Goal: Communication & Community: Ask a question

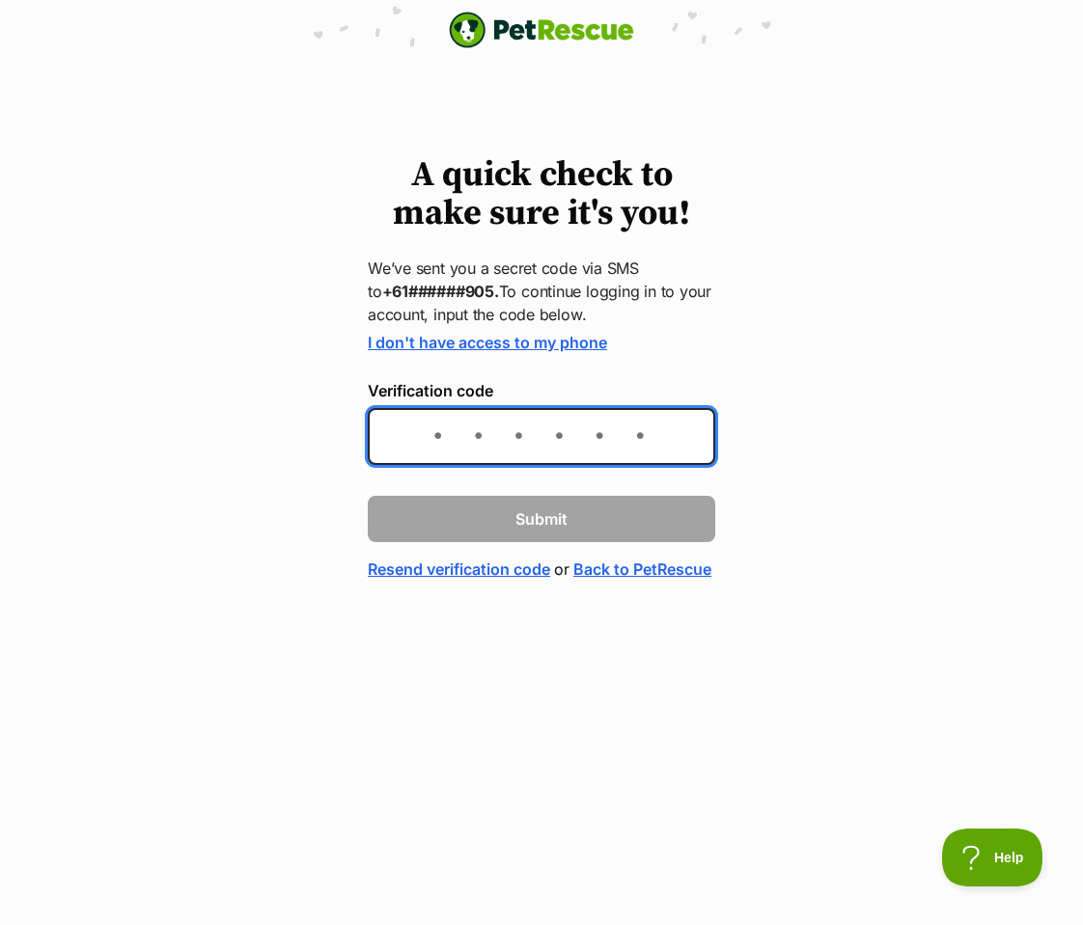
click at [420, 425] on input "Verification code" at bounding box center [541, 436] width 347 height 57
type input "092043"
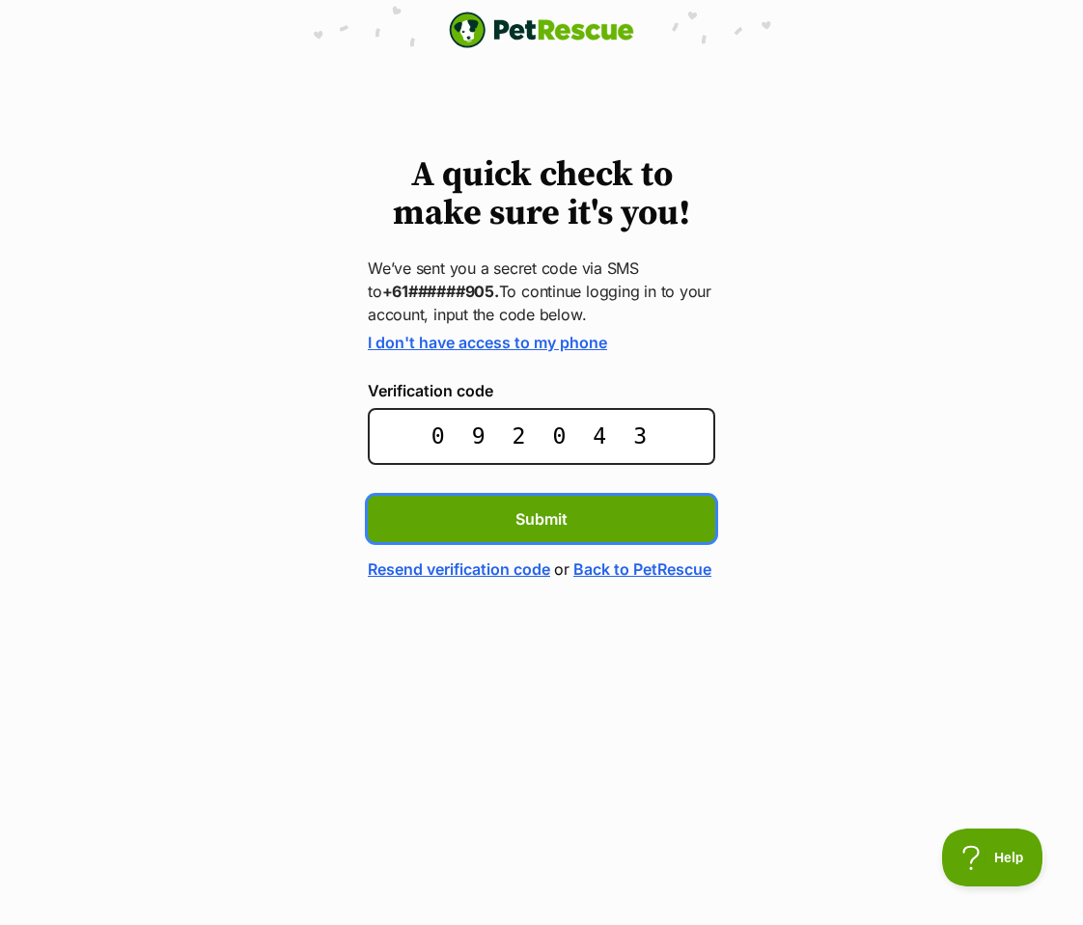
click at [541, 517] on button "Submit" at bounding box center [541, 519] width 347 height 46
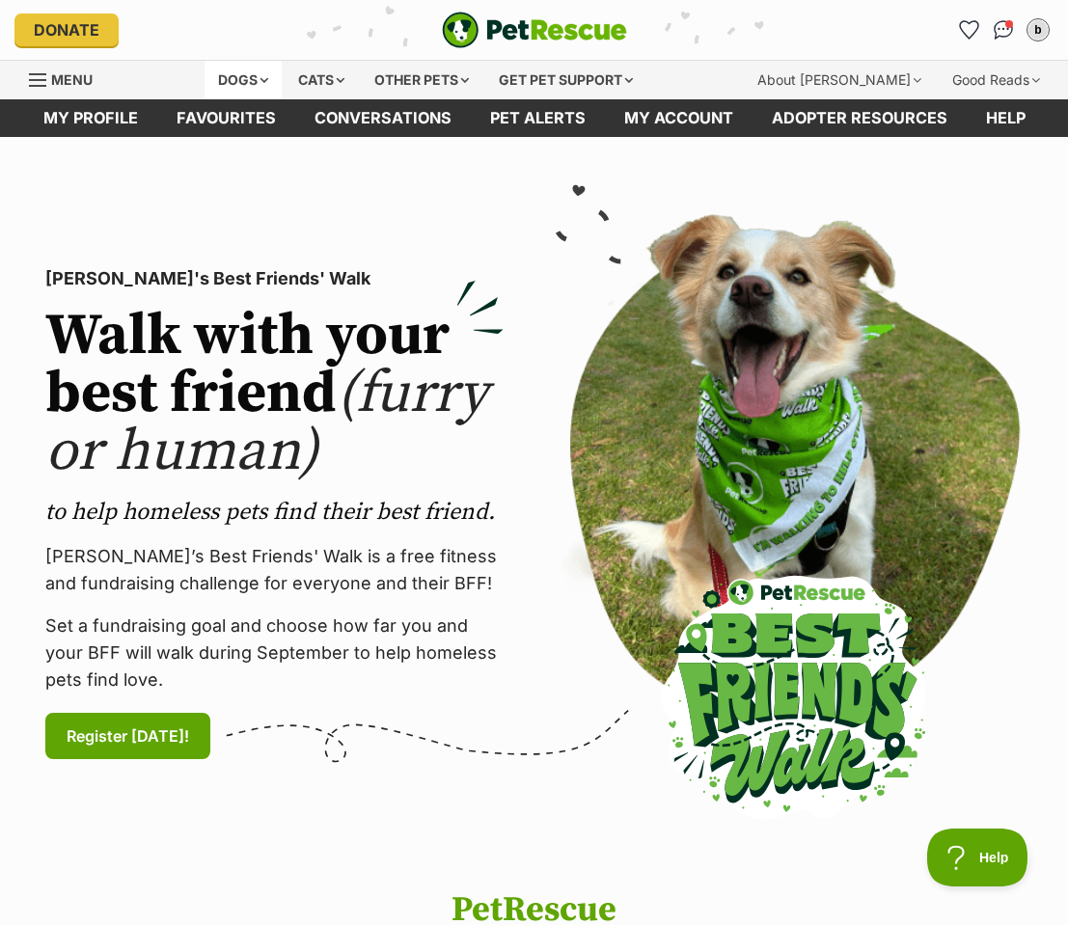
click at [246, 76] on div "Dogs" at bounding box center [243, 80] width 77 height 39
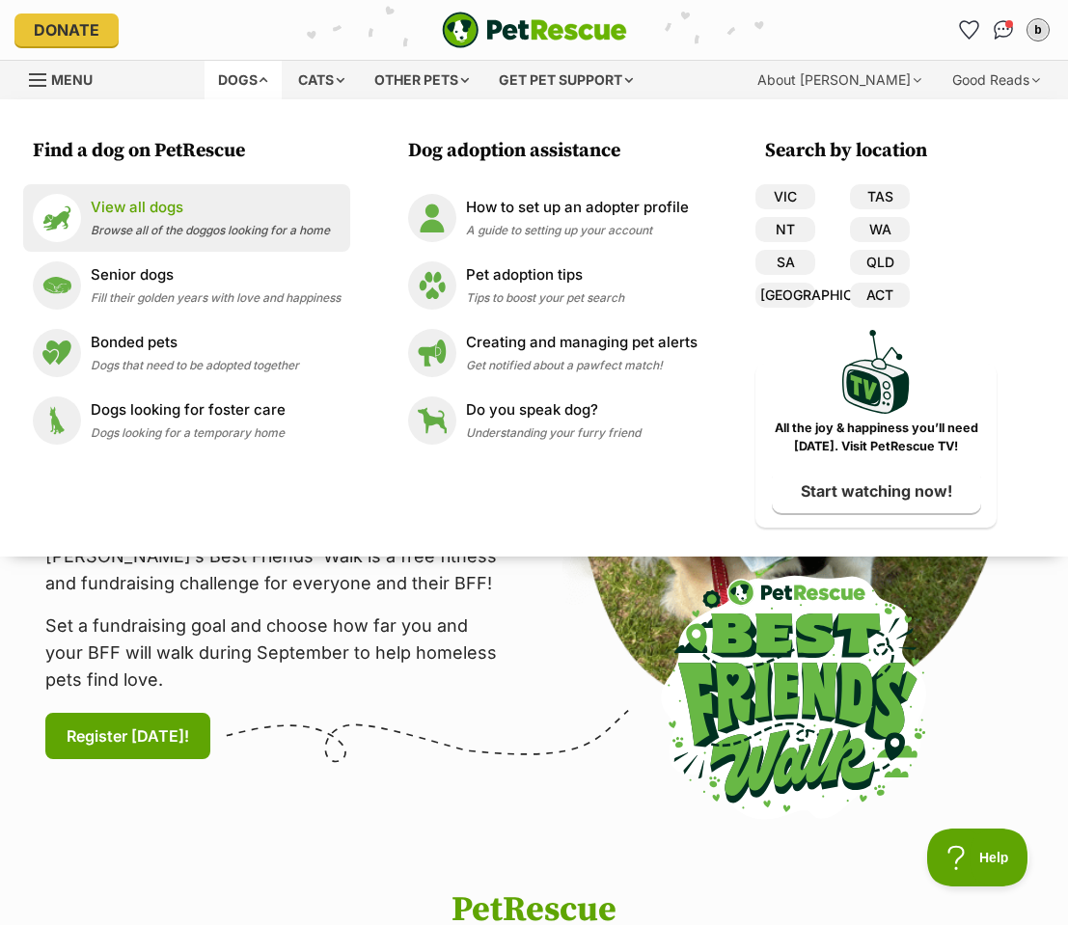
click at [127, 207] on p "View all dogs" at bounding box center [210, 208] width 239 height 22
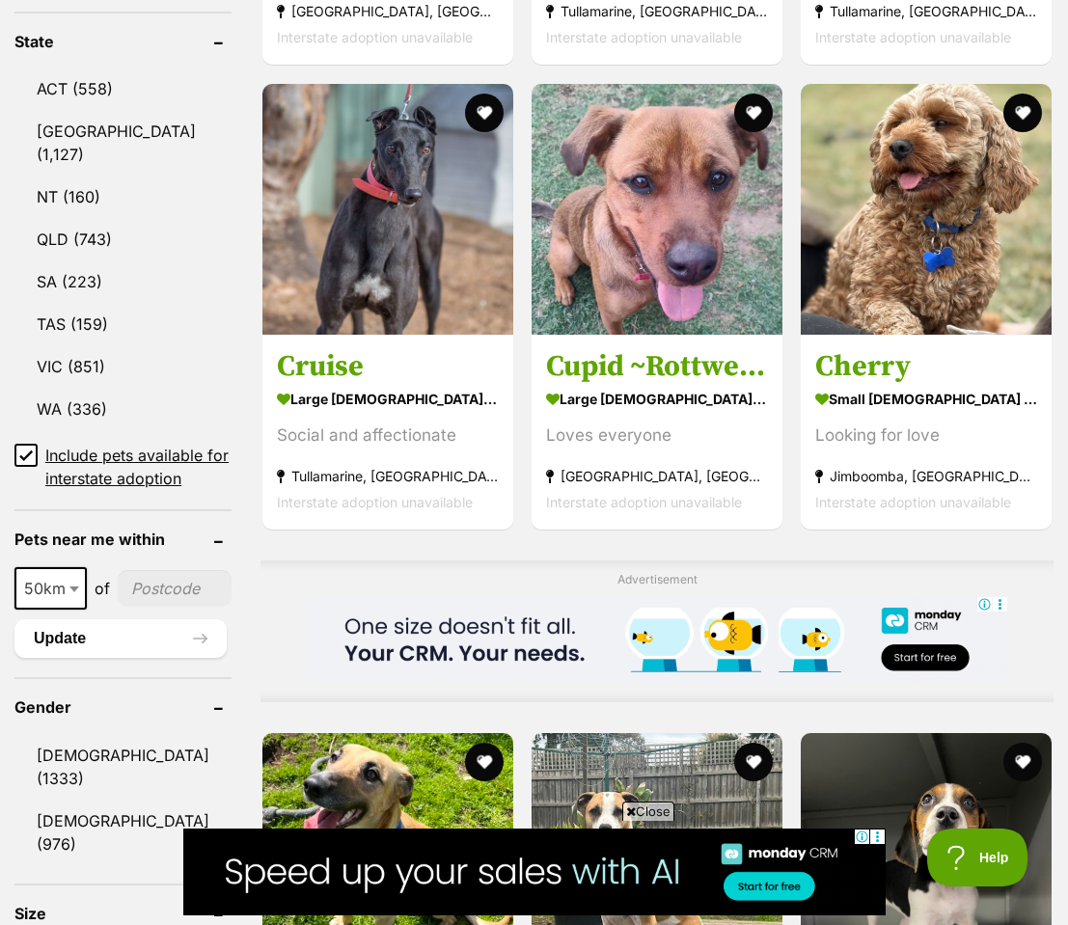
scroll to position [1092, 0]
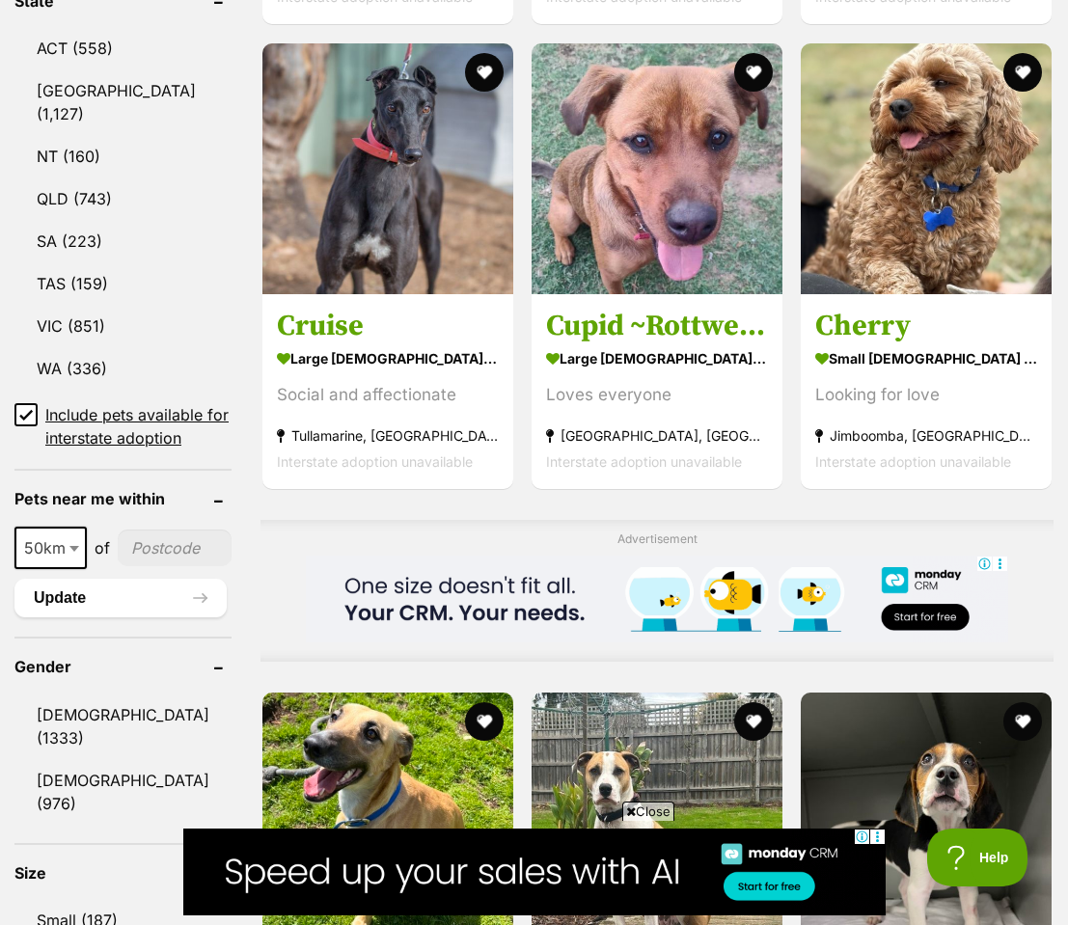
click at [141, 566] on input"] "postcode" at bounding box center [175, 548] width 114 height 37
type input"] "2484"
click at [69, 618] on button "Update" at bounding box center [120, 598] width 212 height 39
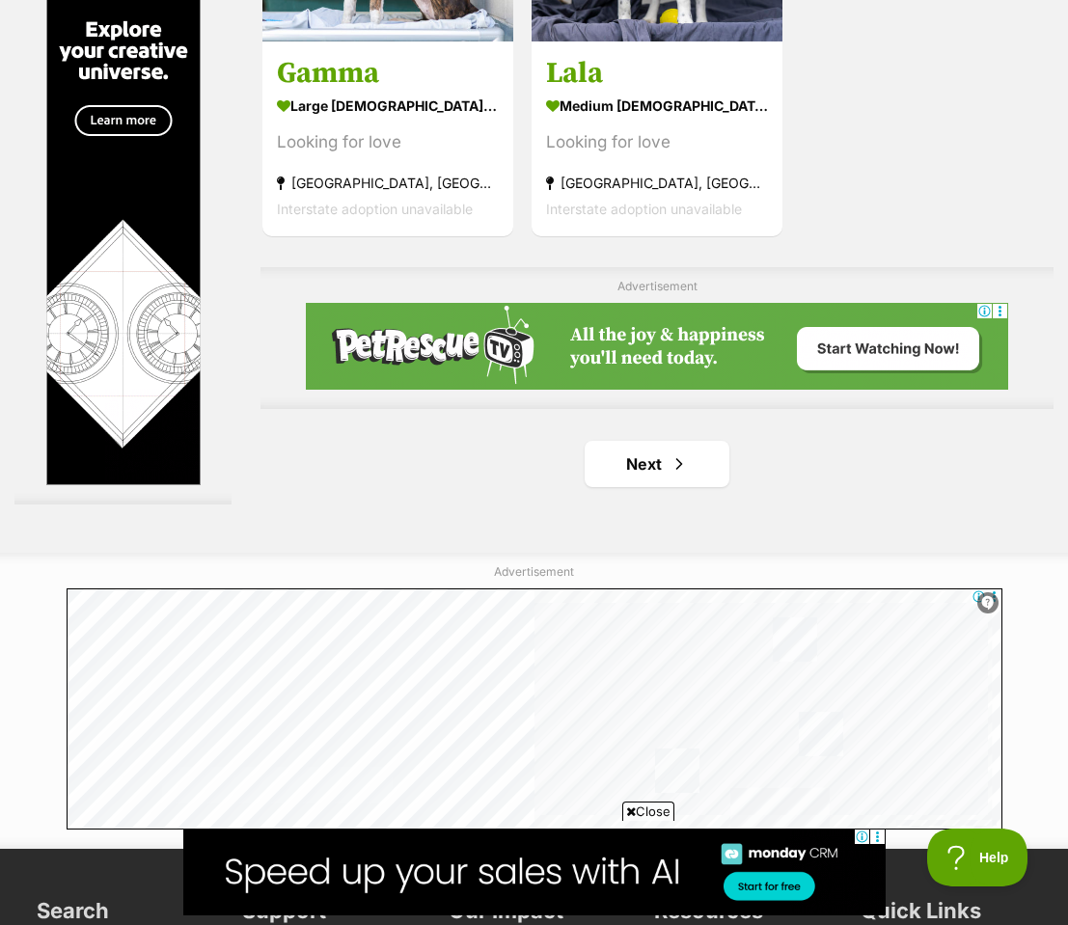
scroll to position [3988, 0]
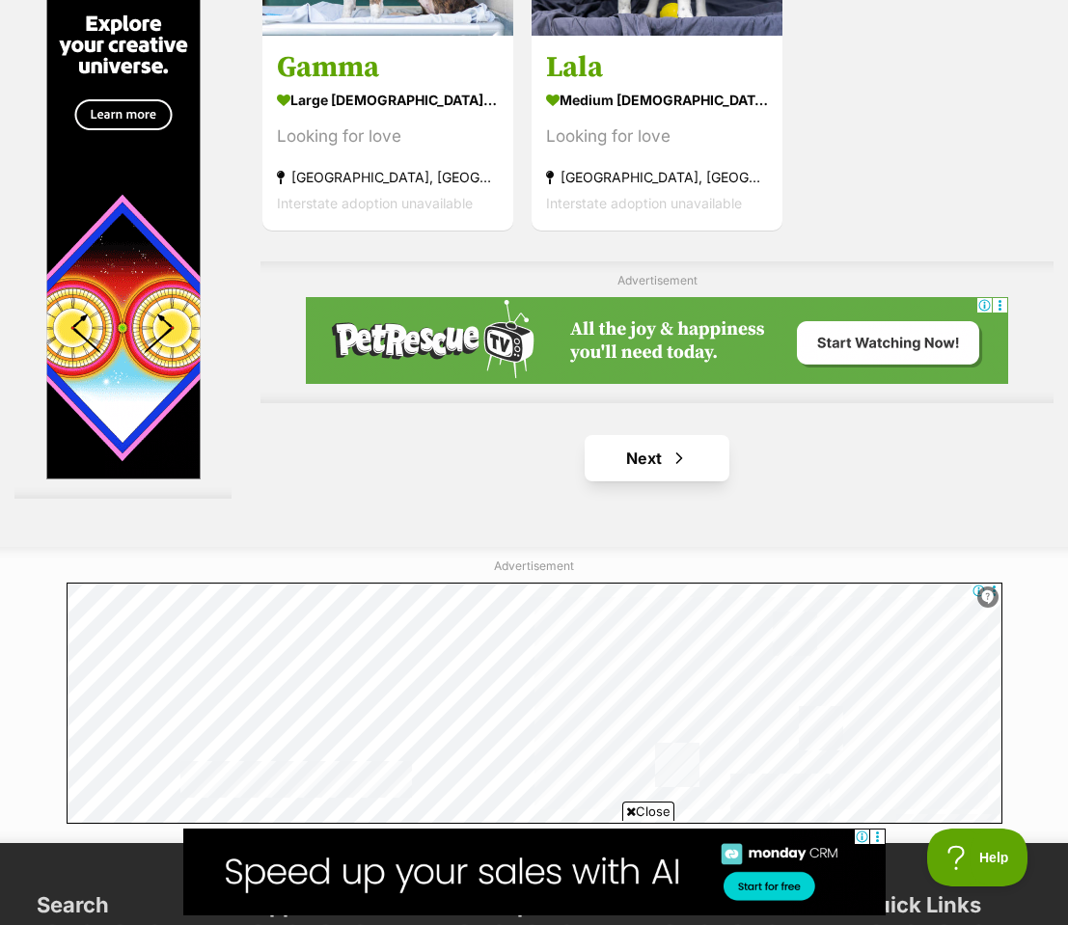
click at [637, 482] on link "Next" at bounding box center [657, 458] width 145 height 46
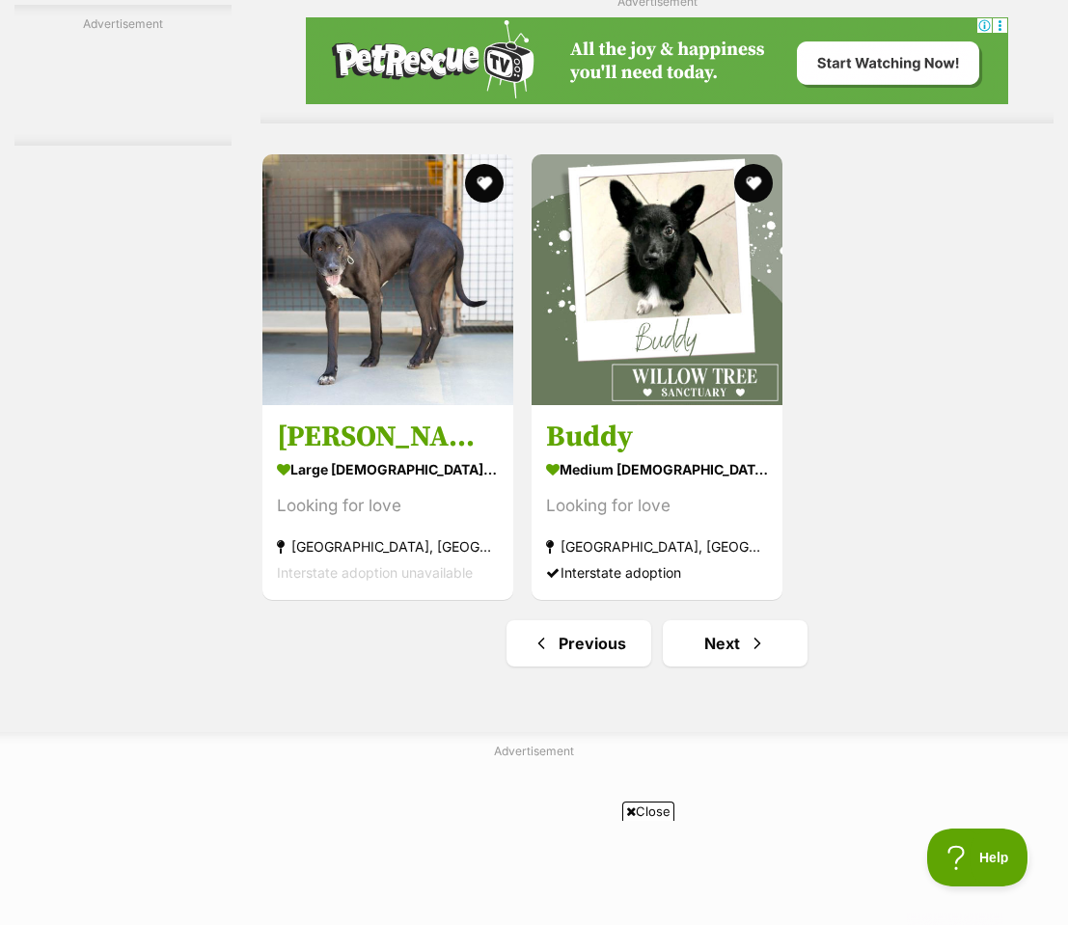
scroll to position [3809, 0]
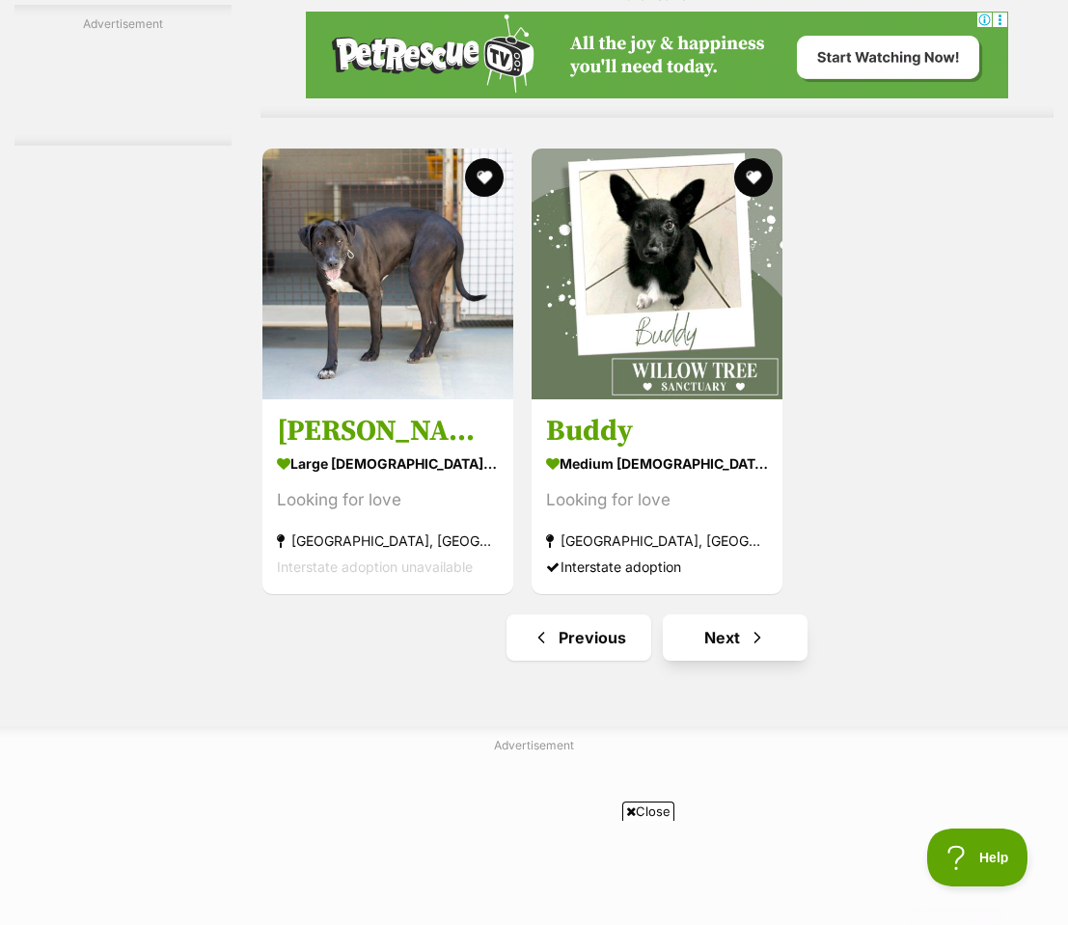
click at [715, 658] on link "Next" at bounding box center [735, 638] width 145 height 46
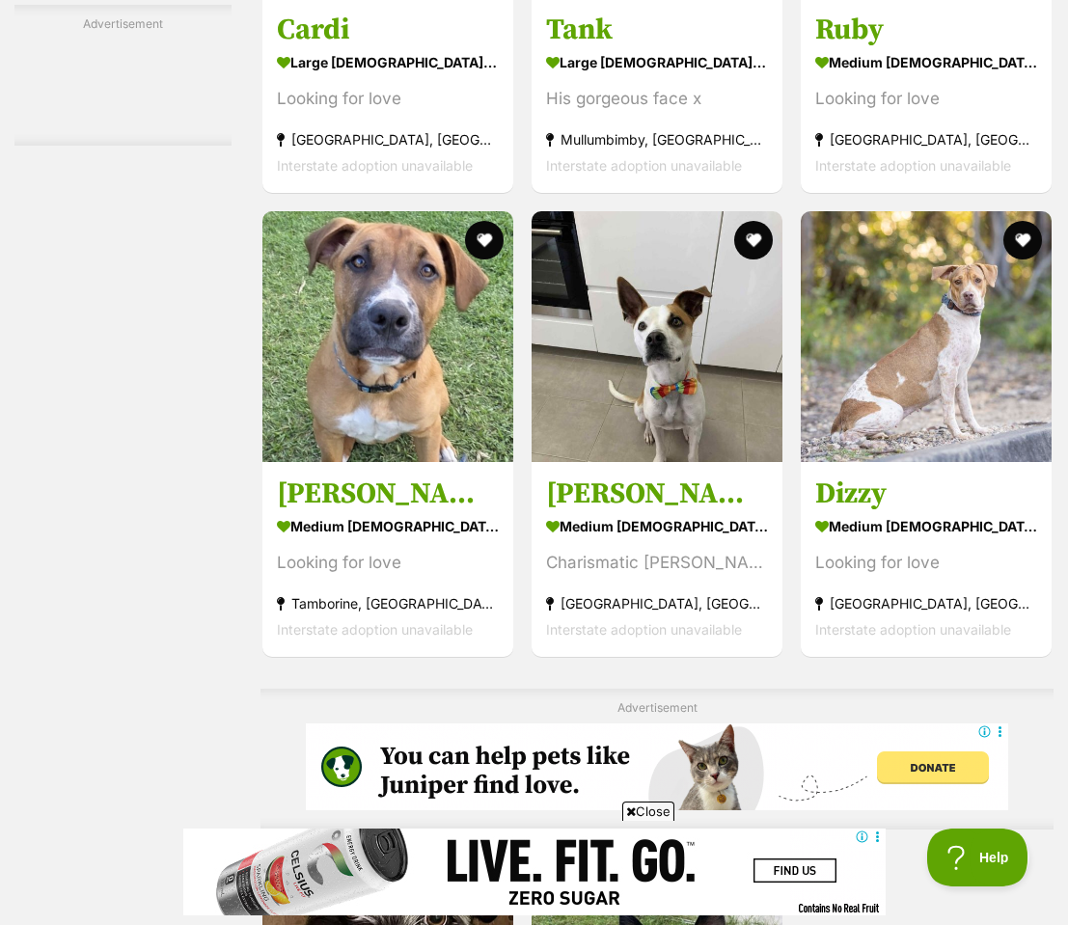
scroll to position [3309, 0]
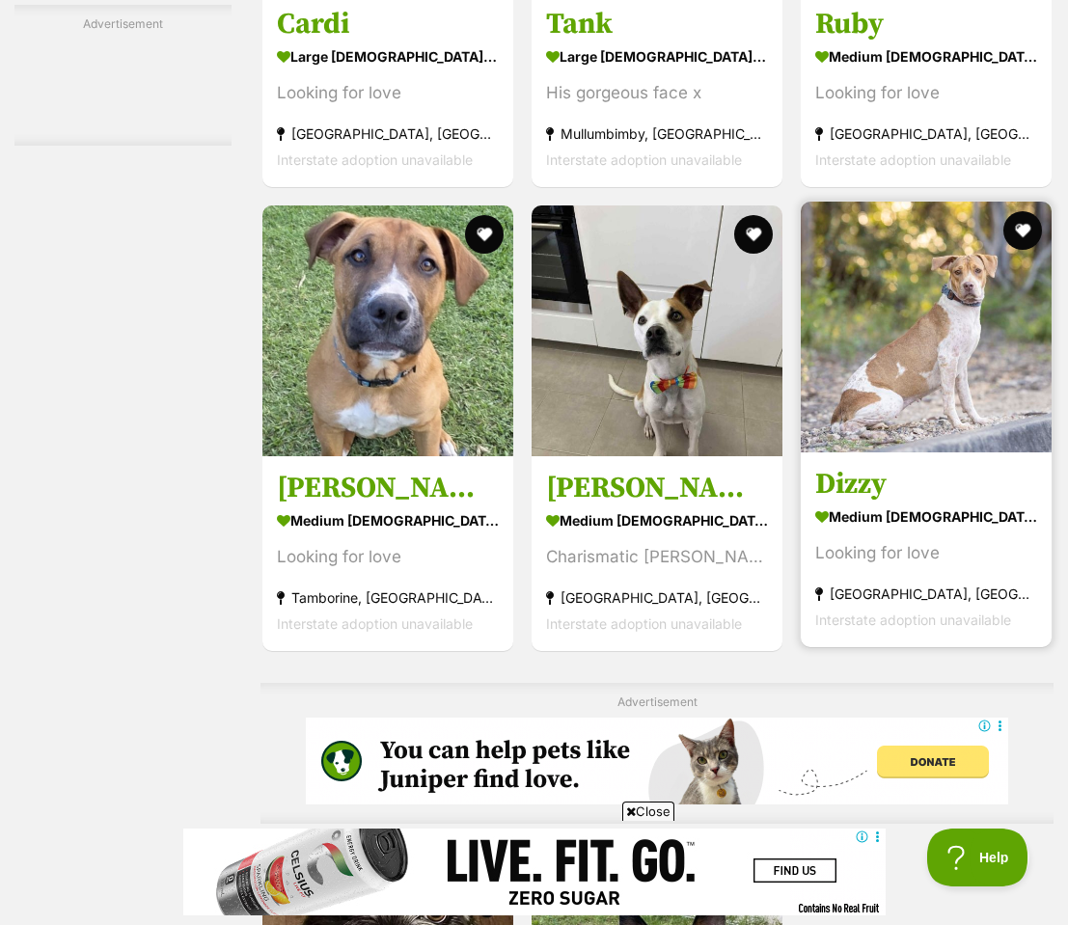
click at [850, 504] on h3 "Dizzy" at bounding box center [926, 485] width 222 height 37
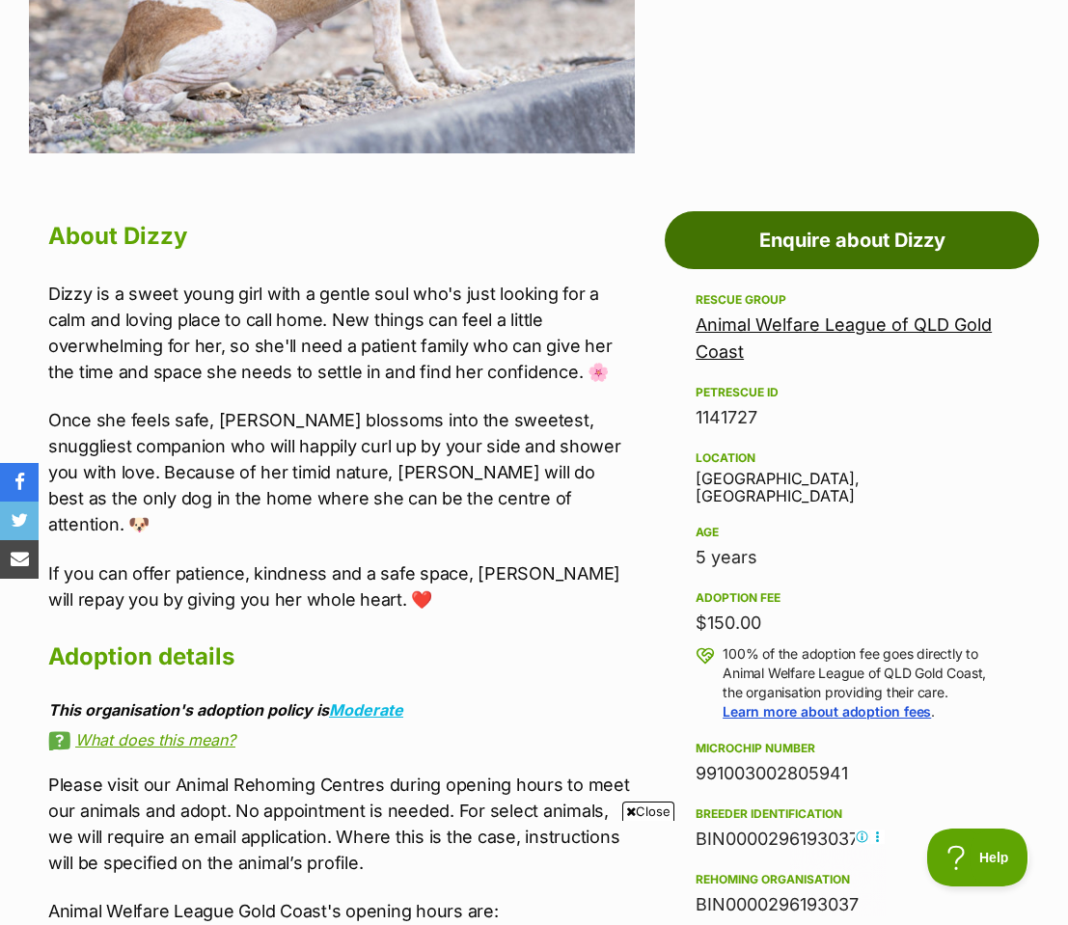
click at [837, 211] on link "Enquire about Dizzy" at bounding box center [852, 240] width 374 height 58
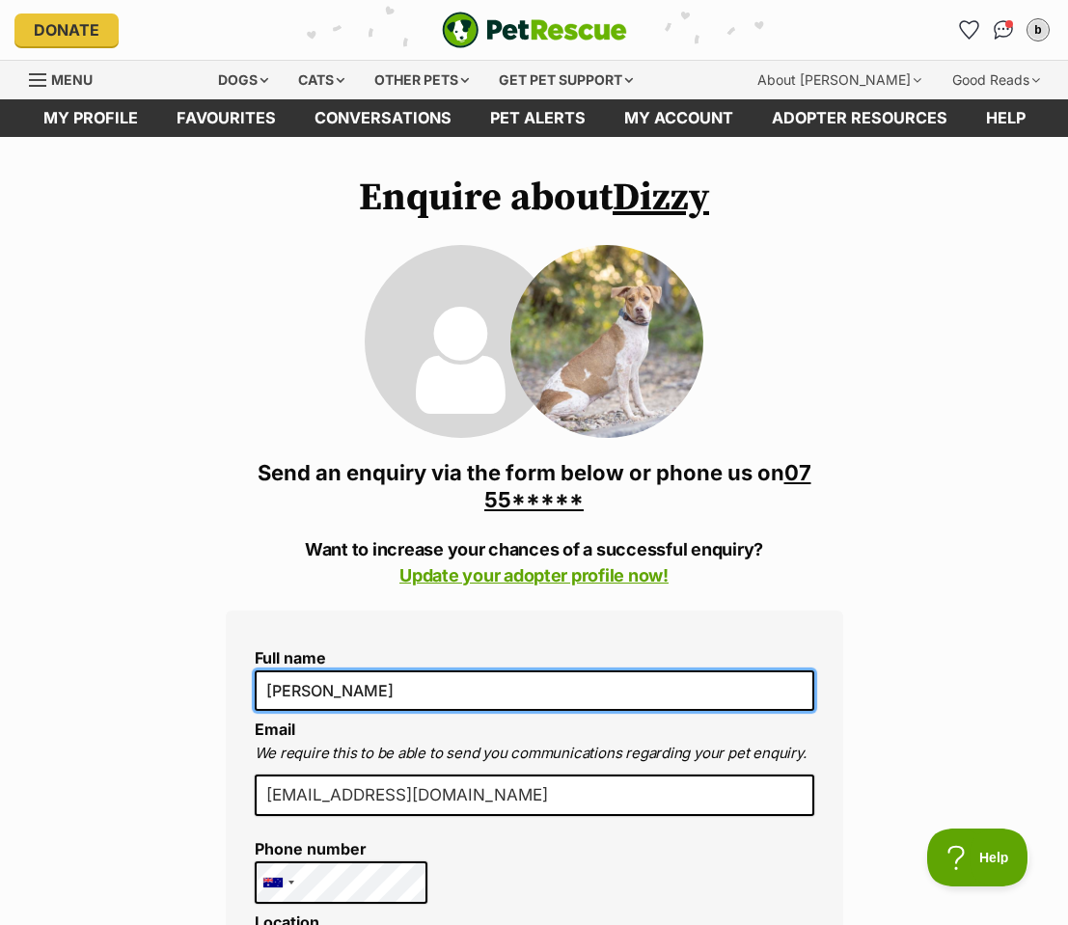
drag, startPoint x: 312, startPoint y: 692, endPoint x: 259, endPoint y: 691, distance: 53.1
type input "sue"
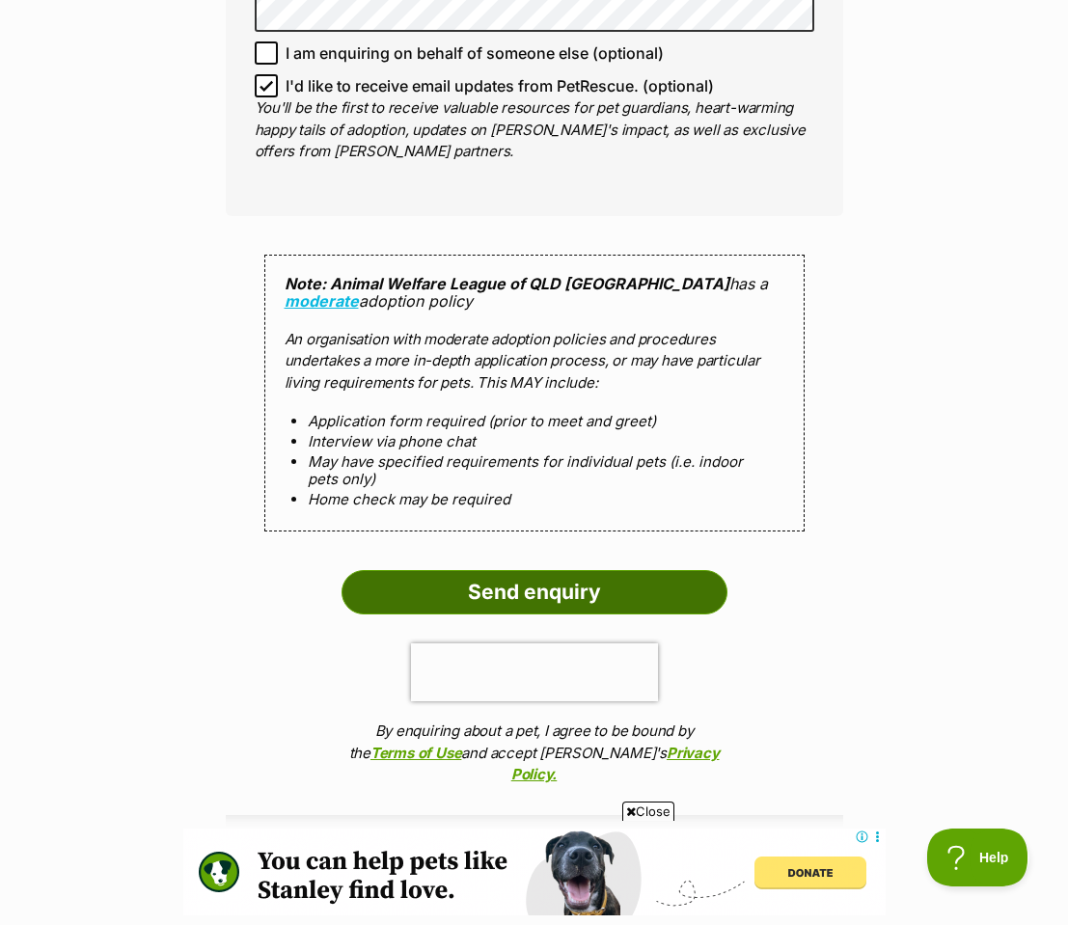
click at [520, 578] on input "Send enquiry" at bounding box center [535, 592] width 386 height 44
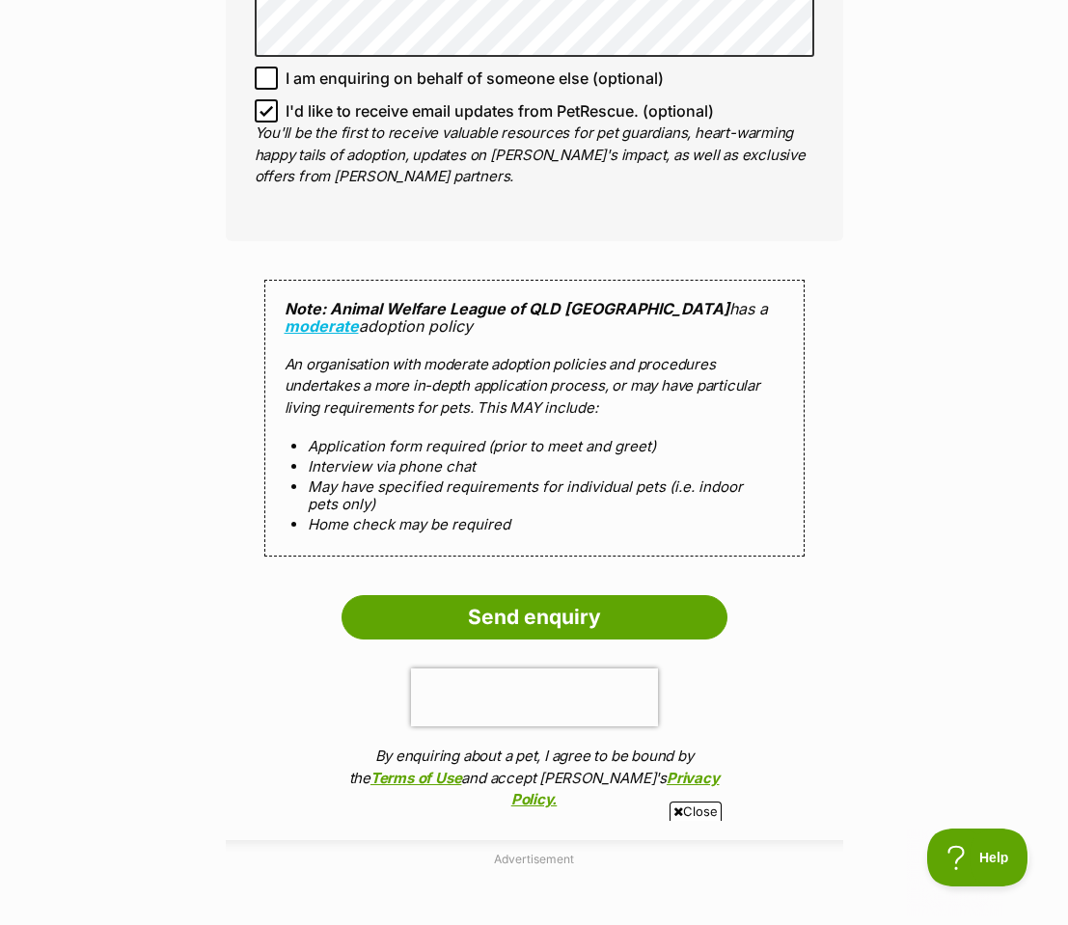
scroll to position [1726, 0]
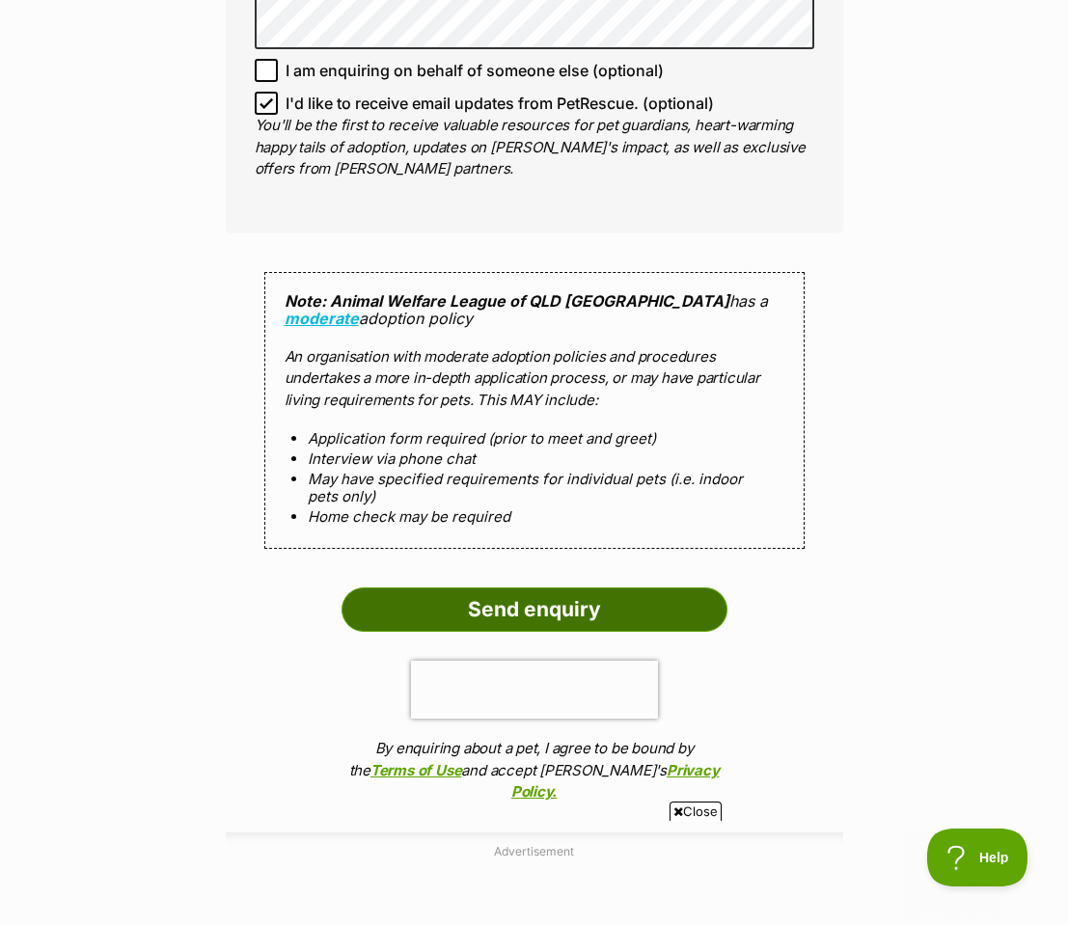
click at [518, 594] on input "Send enquiry" at bounding box center [535, 610] width 386 height 44
